Goal: Obtain resource: Download file/media

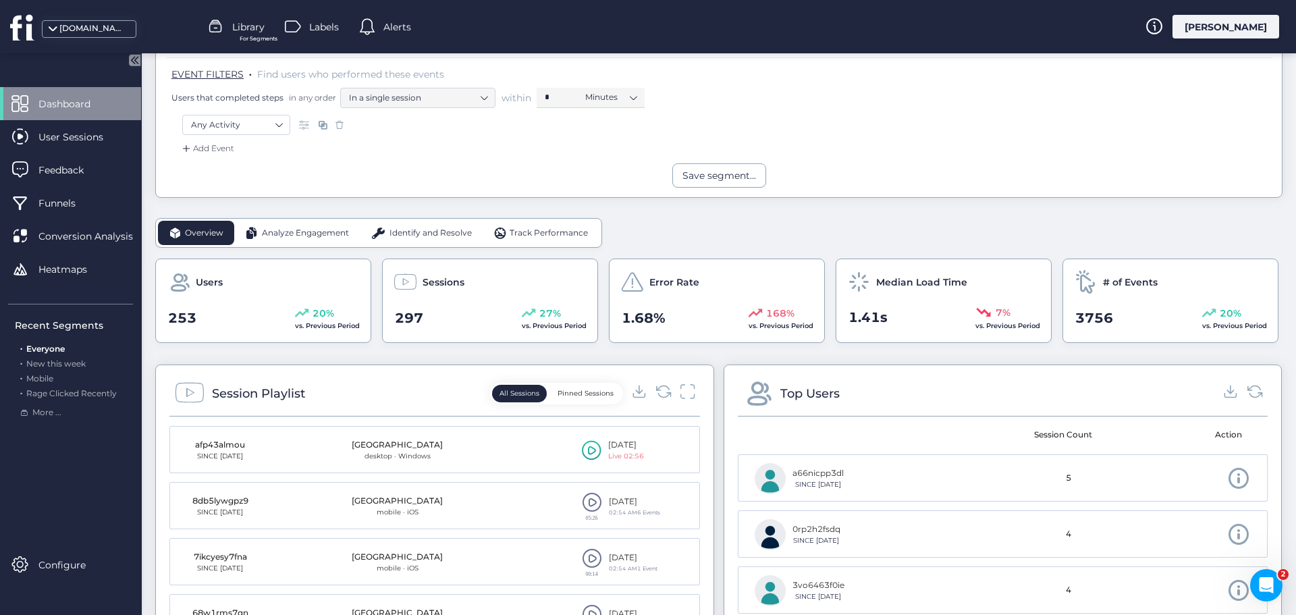
scroll to position [337, 0]
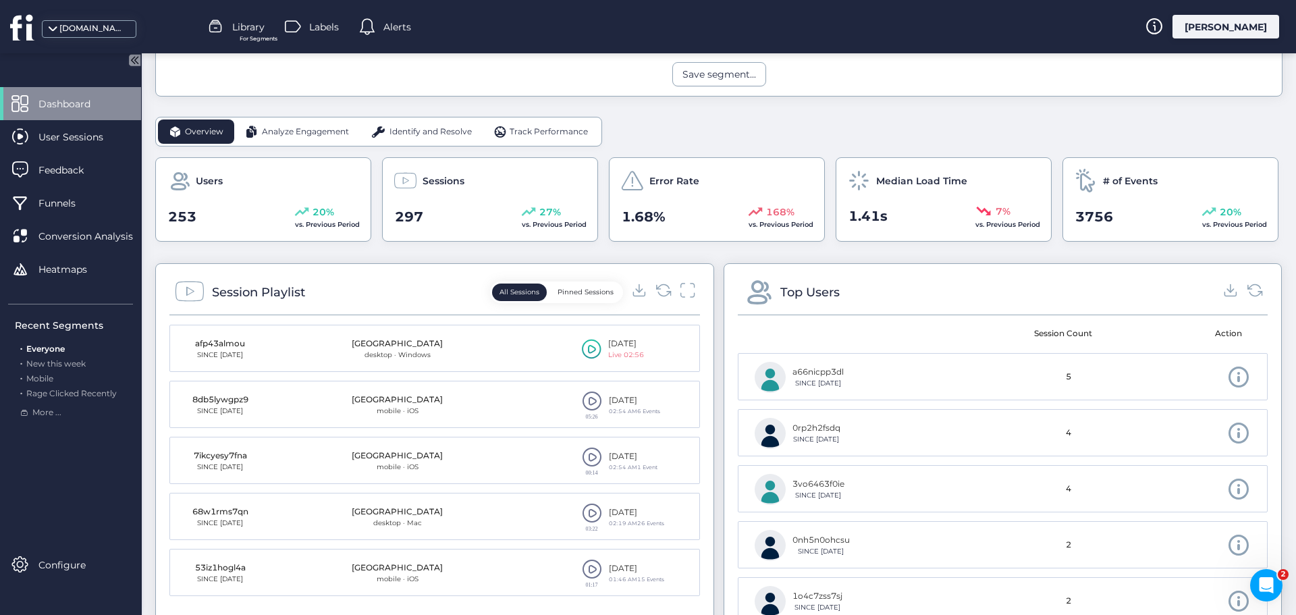
click at [275, 136] on span "Analyze Engagement" at bounding box center [305, 132] width 87 height 13
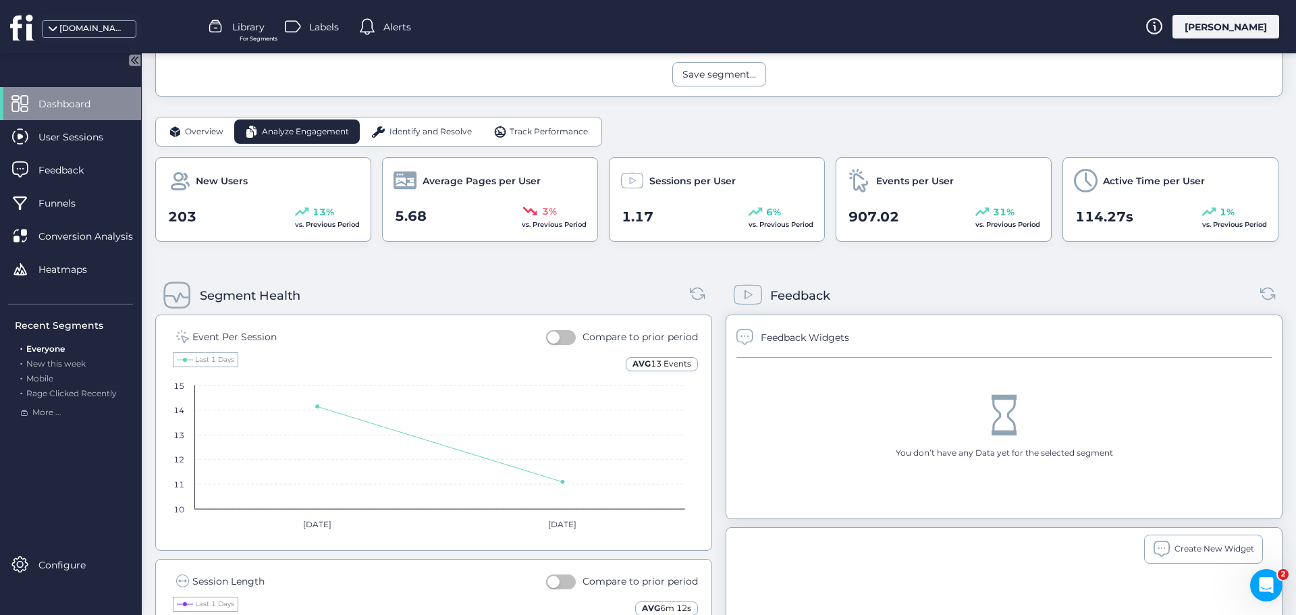
click at [429, 126] on span "Identify and Resolve" at bounding box center [430, 132] width 82 height 13
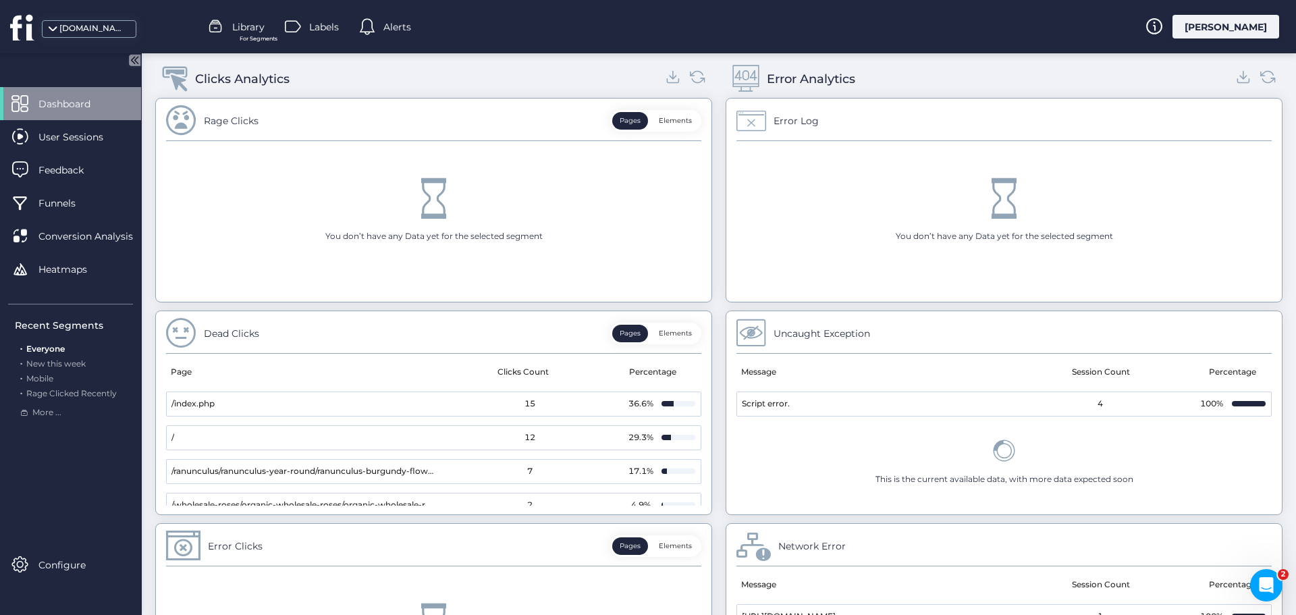
scroll to position [540, 0]
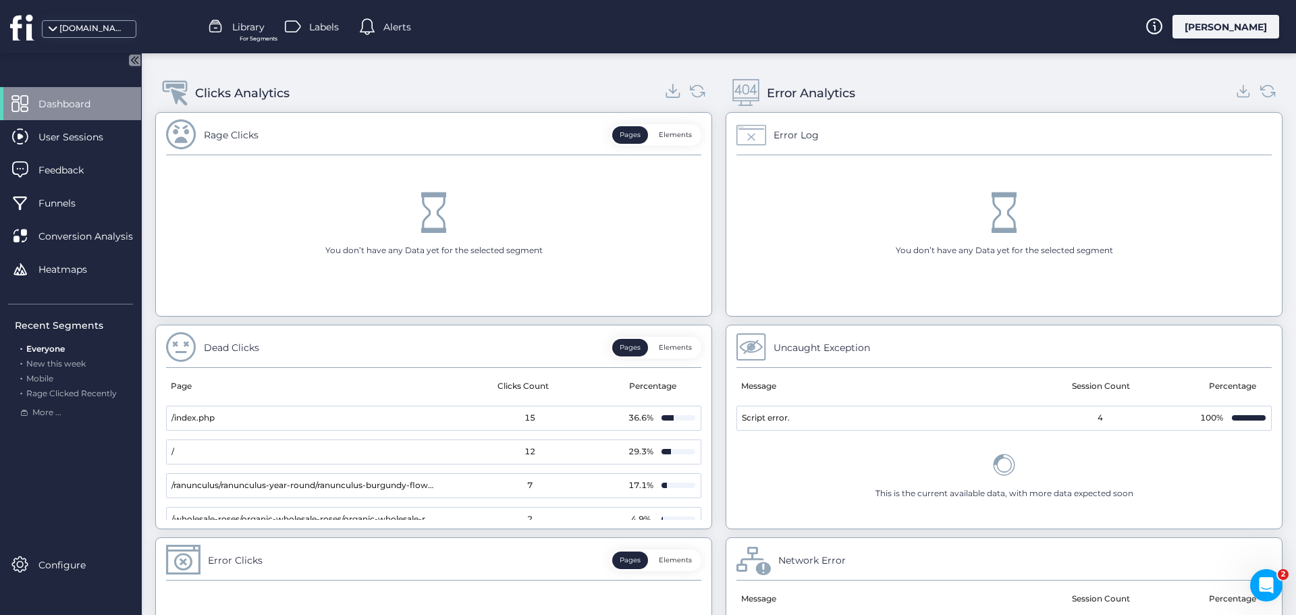
click at [671, 97] on icon at bounding box center [672, 95] width 13 height 4
click at [1235, 88] on icon at bounding box center [1244, 91] width 18 height 18
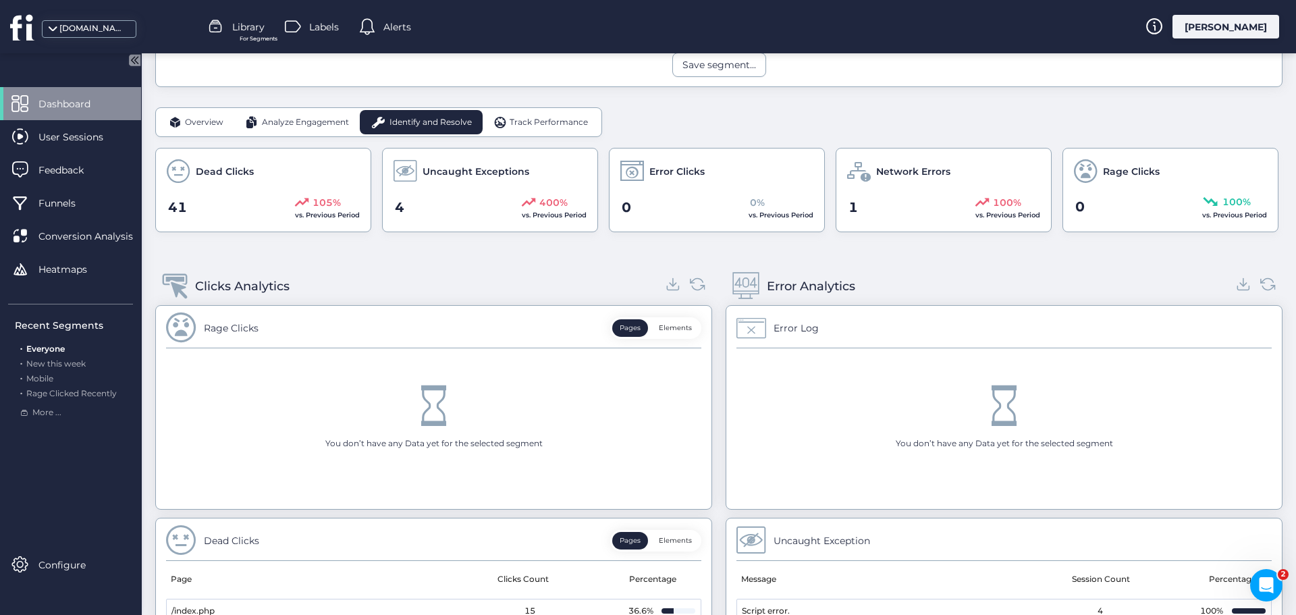
scroll to position [337, 0]
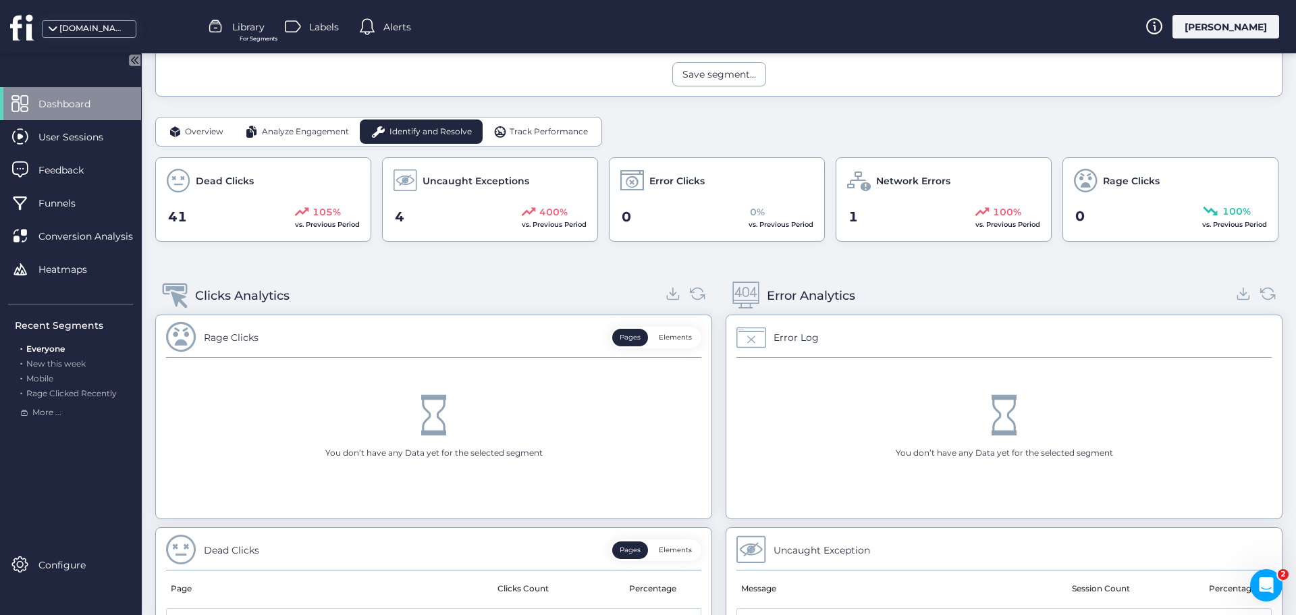
click at [539, 131] on span "Track Performance" at bounding box center [549, 132] width 78 height 13
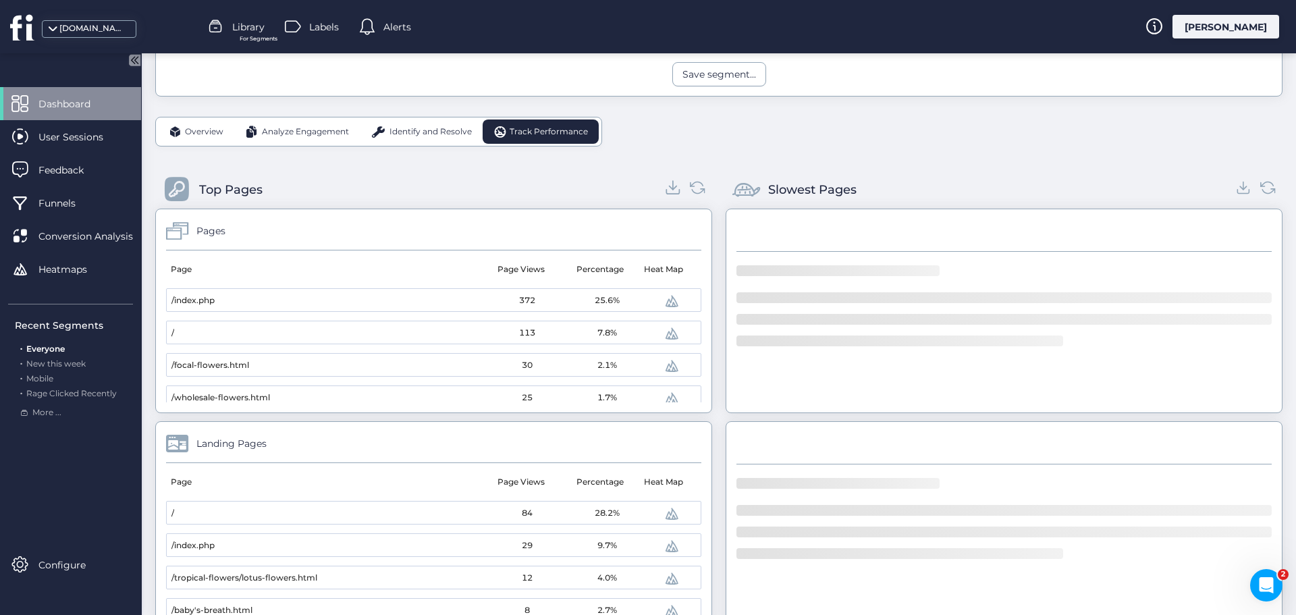
click at [668, 192] on icon at bounding box center [673, 187] width 18 height 18
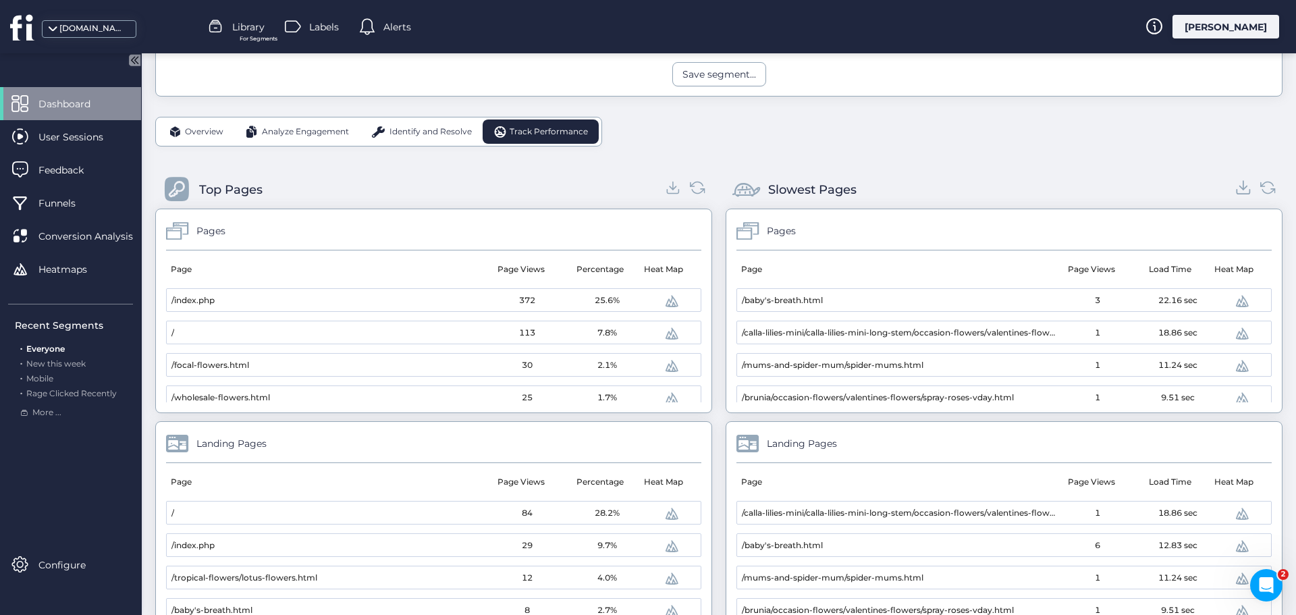
click at [1237, 189] on icon at bounding box center [1244, 187] width 18 height 18
